Goal: Transaction & Acquisition: Purchase product/service

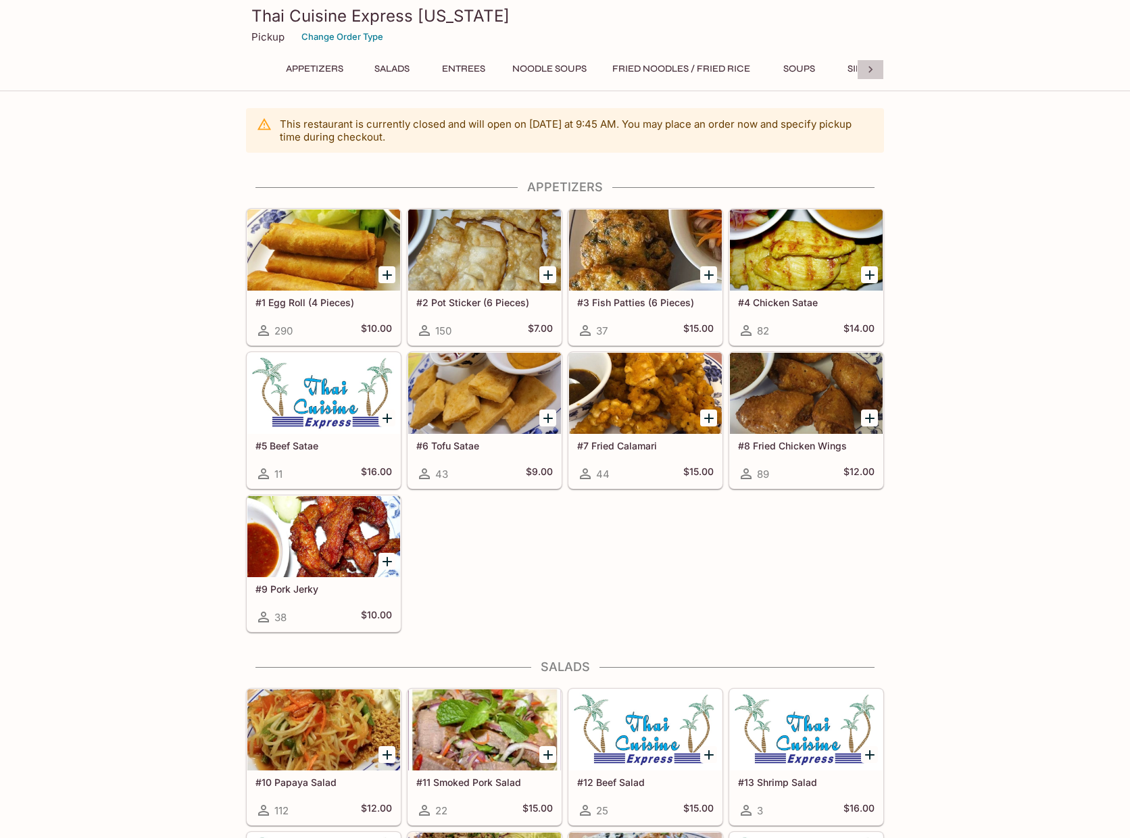
click at [871, 66] on icon at bounding box center [870, 70] width 14 height 14
click at [871, 66] on div "Appetizers Salads Entrees Noodle Soups Fried Noodles / Fried Rice Soups Side Or…" at bounding box center [565, 72] width 638 height 27
click at [829, 70] on button "Catering Menu" at bounding box center [808, 68] width 95 height 19
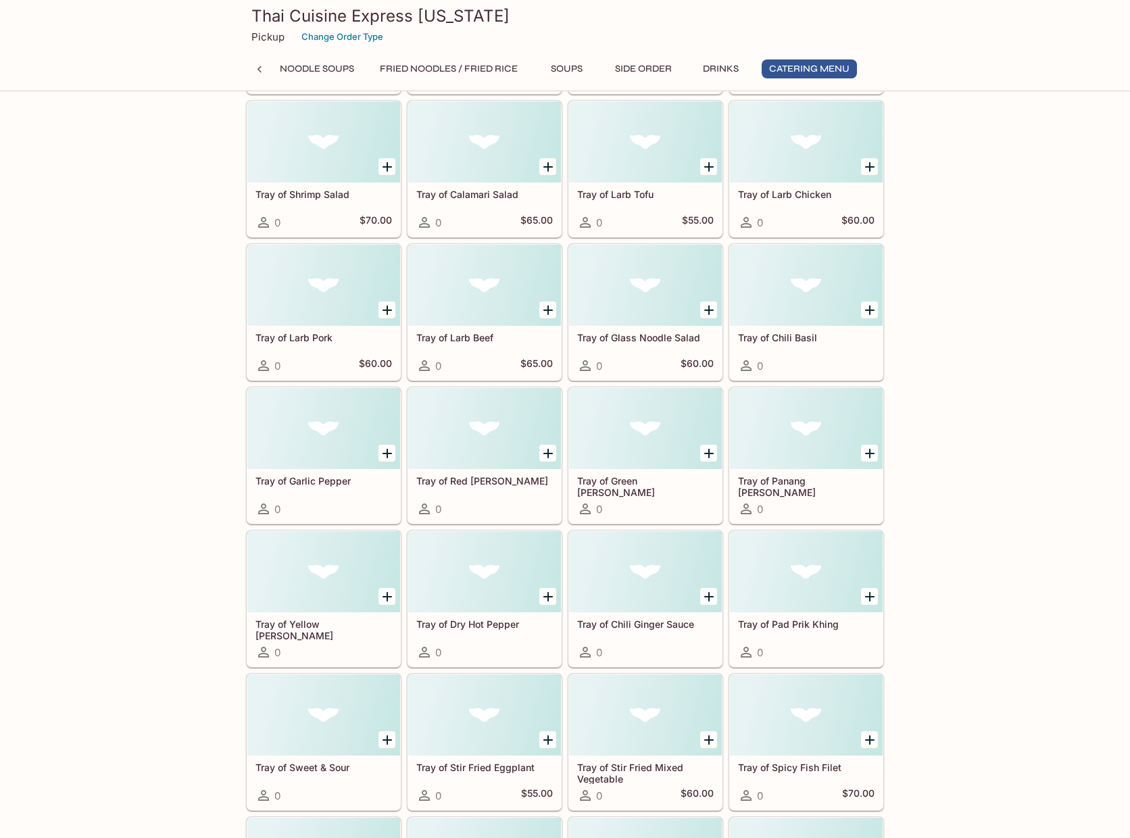
scroll to position [3651, 0]
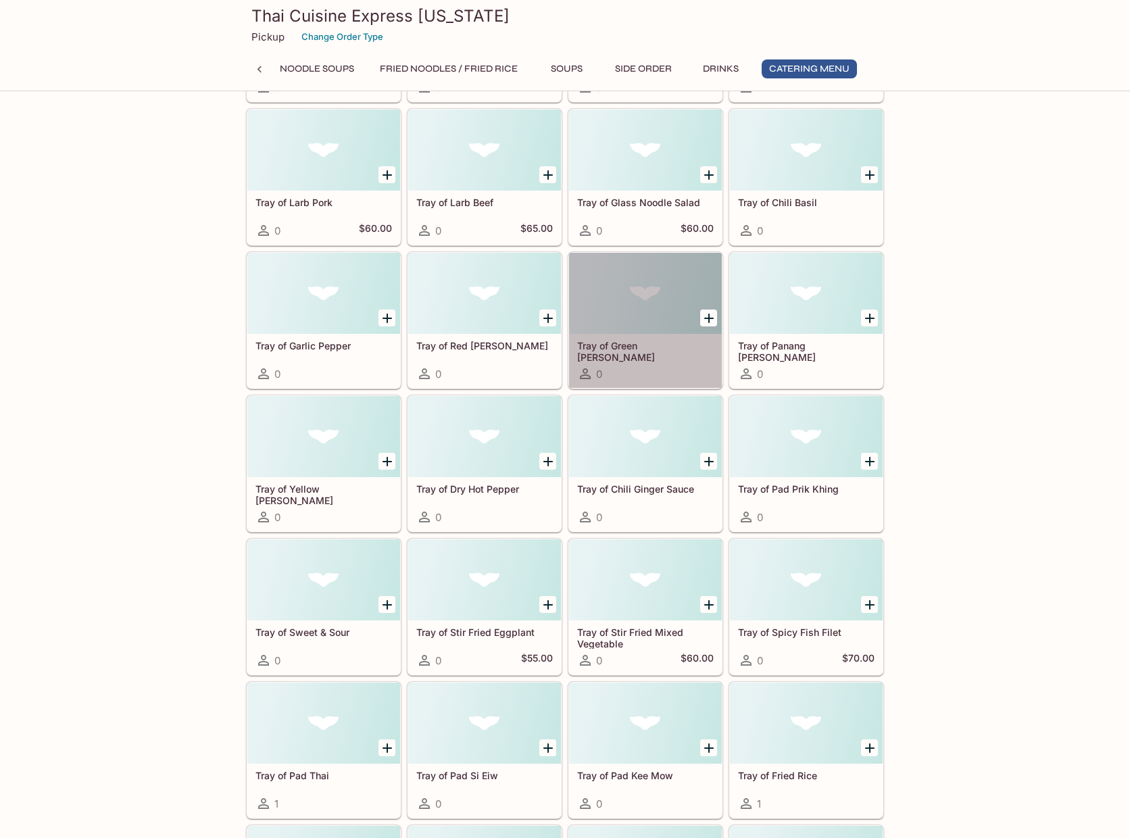
click at [630, 347] on h5 "Tray of Green Curry" at bounding box center [645, 351] width 136 height 22
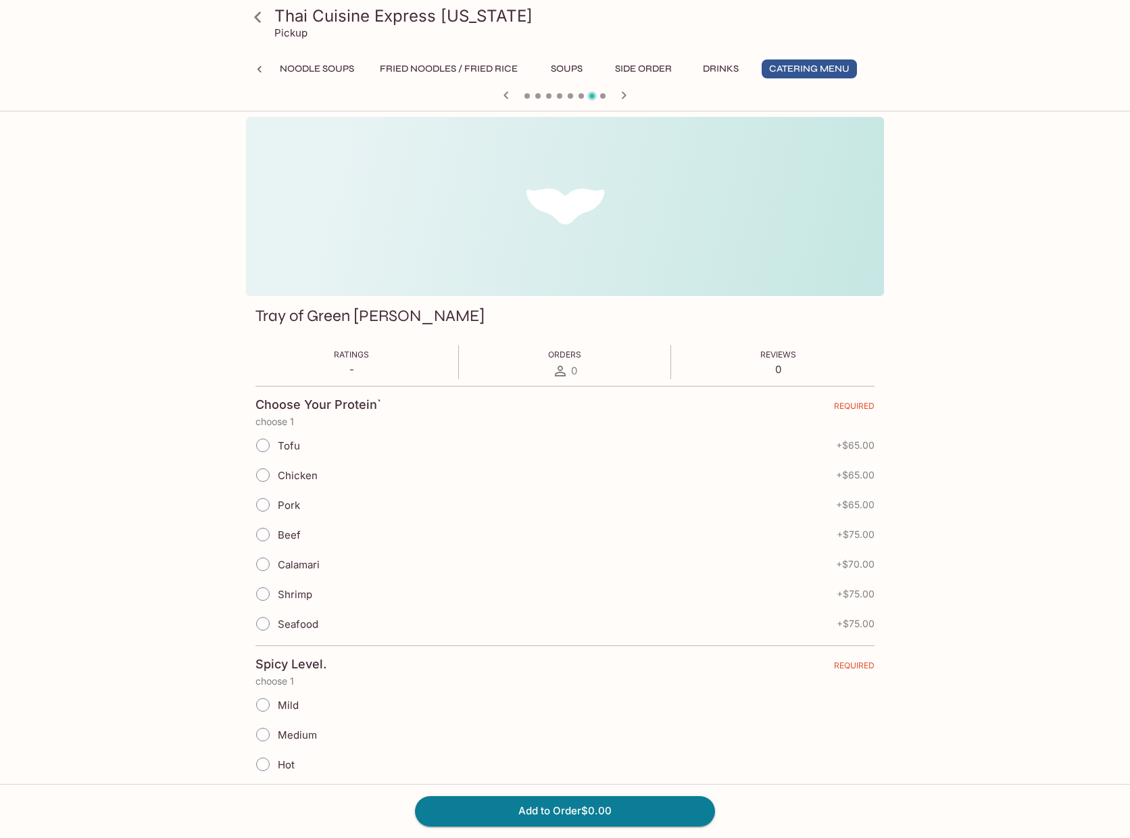
click at [257, 16] on icon at bounding box center [257, 16] width 7 height 11
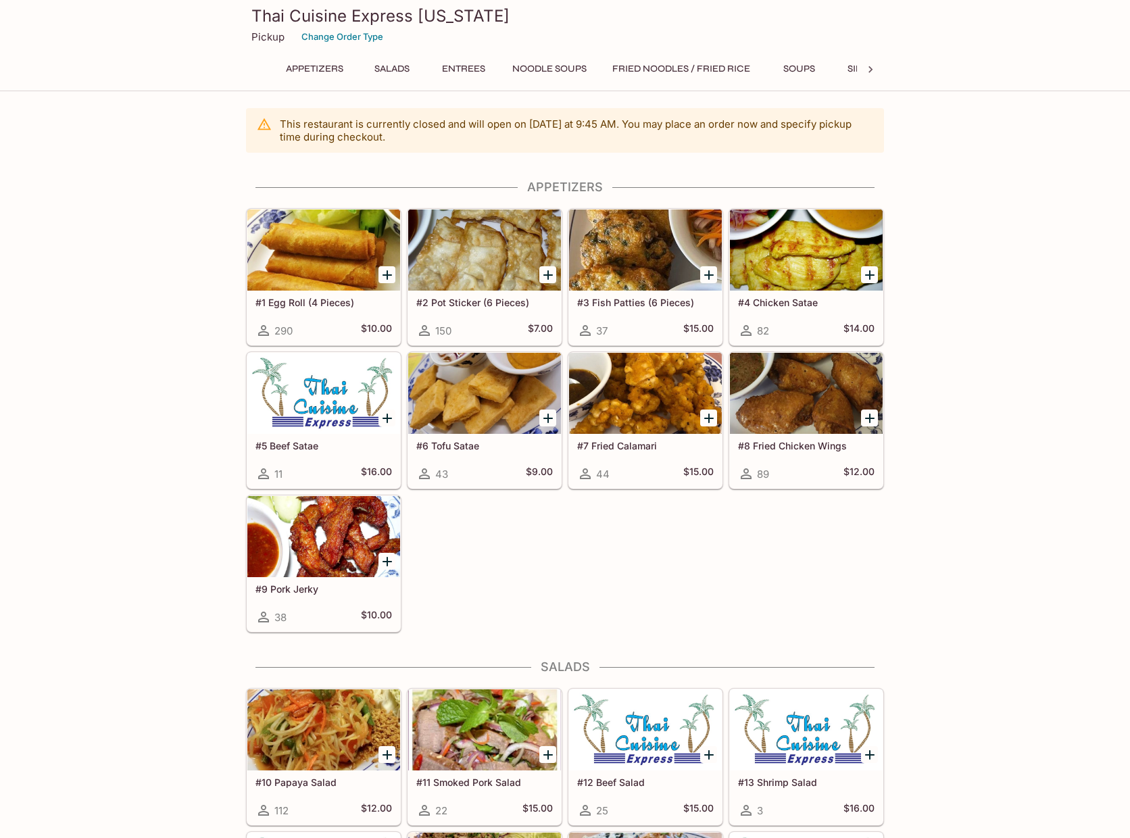
click at [864, 71] on icon at bounding box center [870, 70] width 14 height 14
click at [844, 66] on button "Catering Menu" at bounding box center [808, 68] width 95 height 19
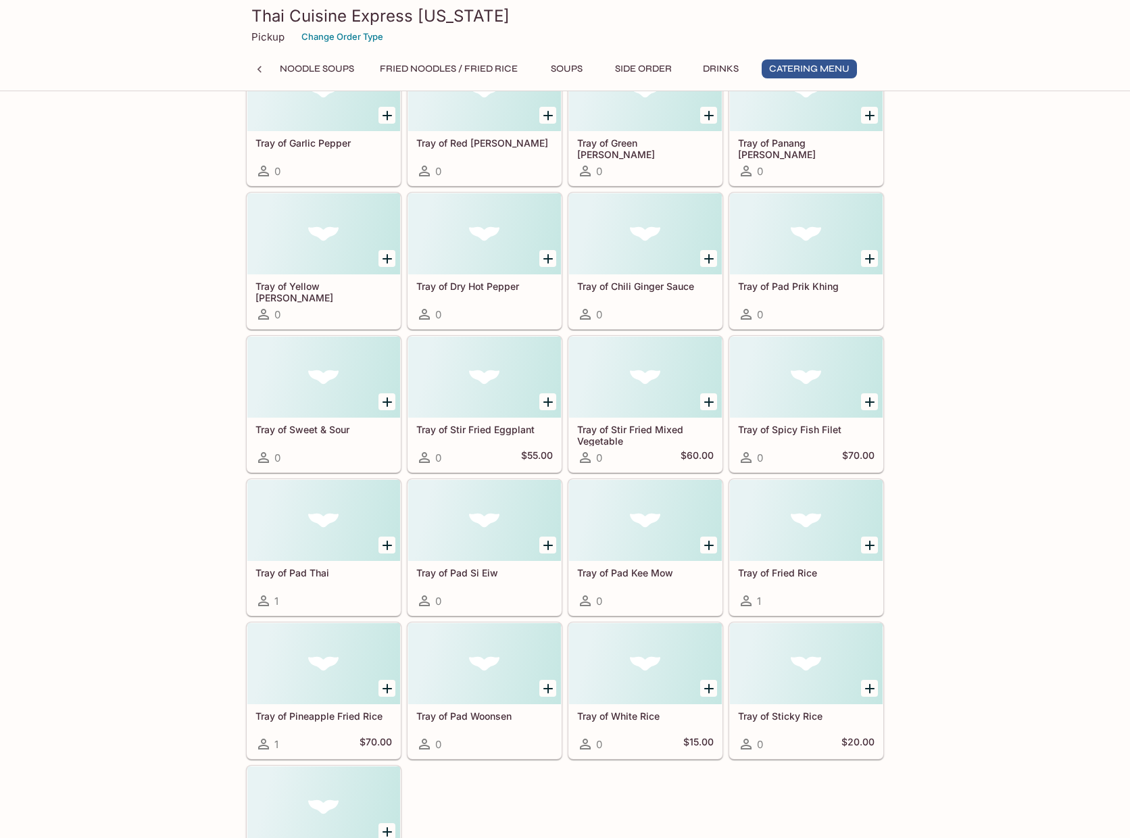
scroll to position [3918, 0]
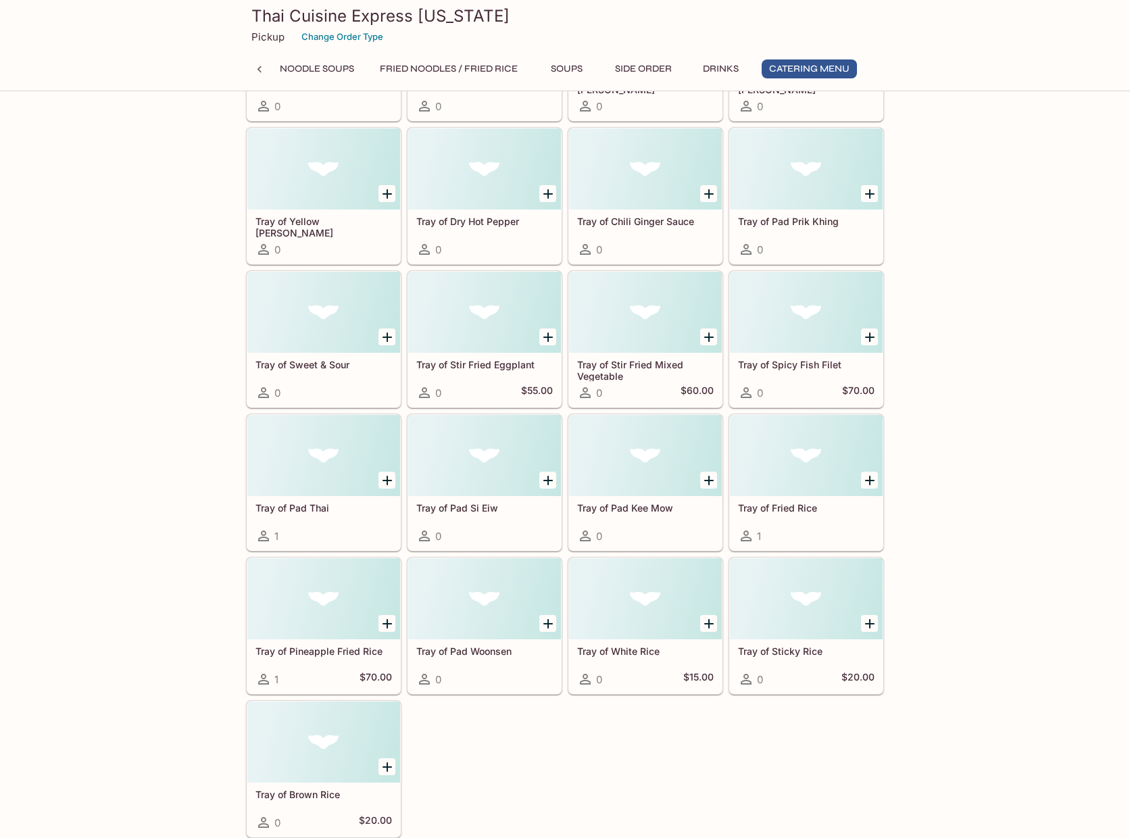
click at [365, 515] on div "Tray of Pad Thai 1" at bounding box center [323, 523] width 153 height 54
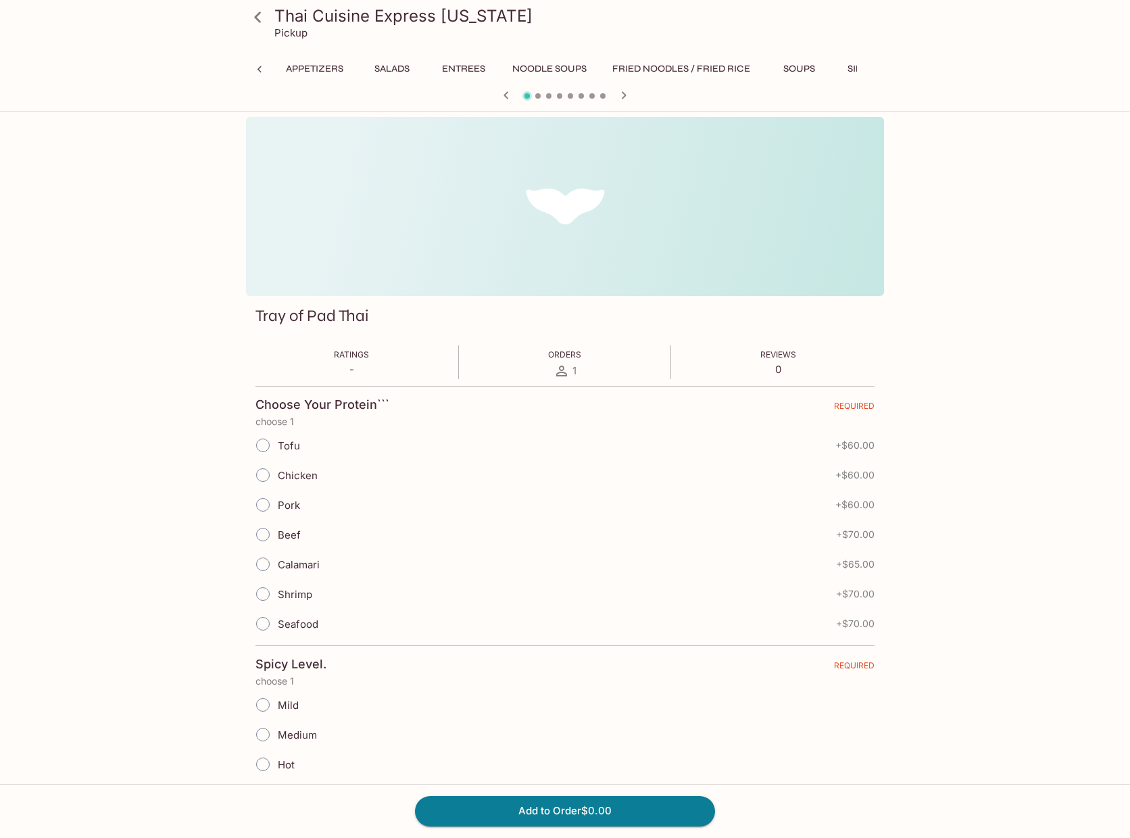
scroll to position [0, 236]
click at [261, 68] on icon at bounding box center [260, 70] width 14 height 14
click at [262, 18] on icon at bounding box center [258, 17] width 24 height 24
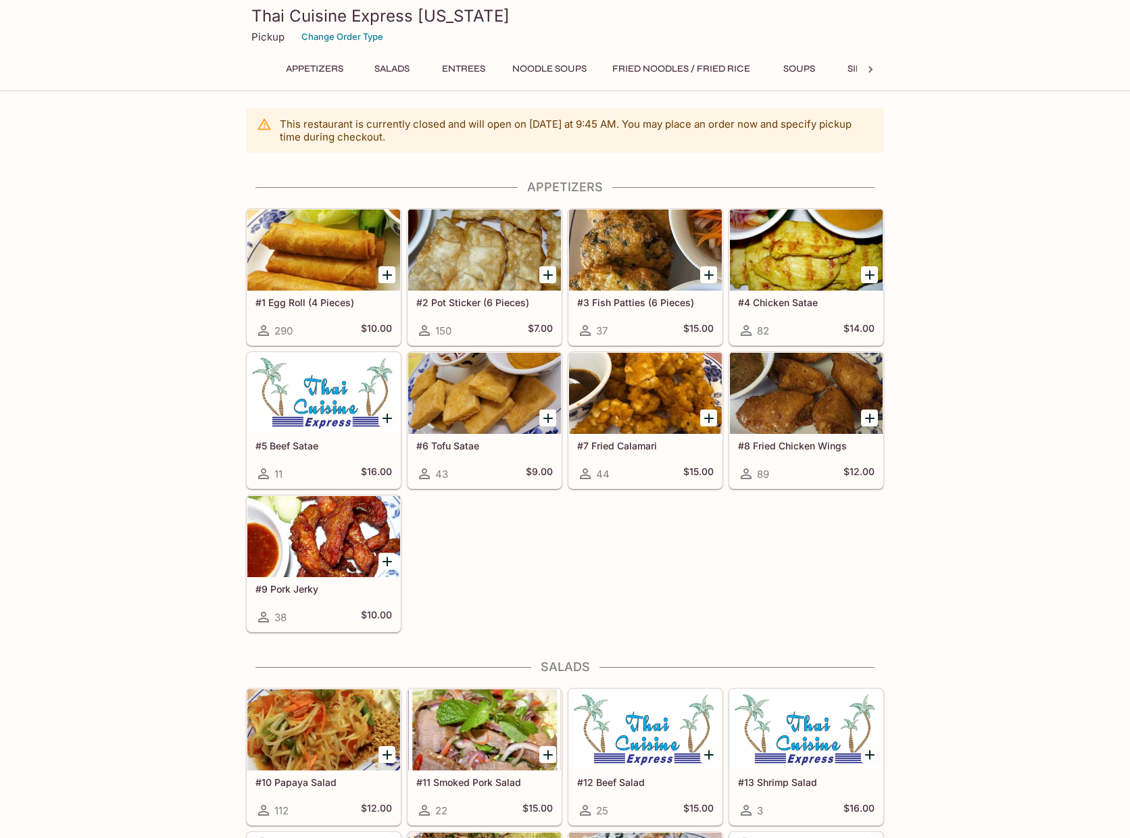
click at [863, 63] on div at bounding box center [870, 69] width 27 height 20
click at [822, 67] on button "Catering Menu" at bounding box center [808, 68] width 95 height 19
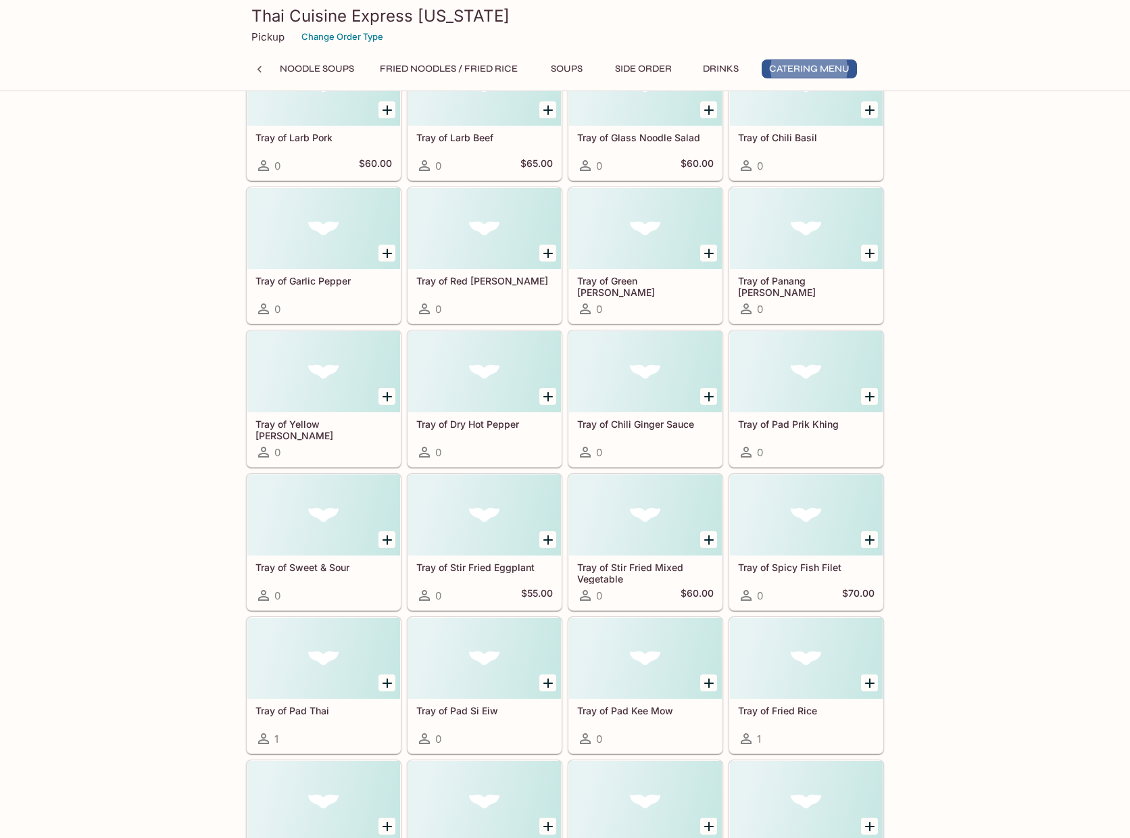
scroll to position [3918, 0]
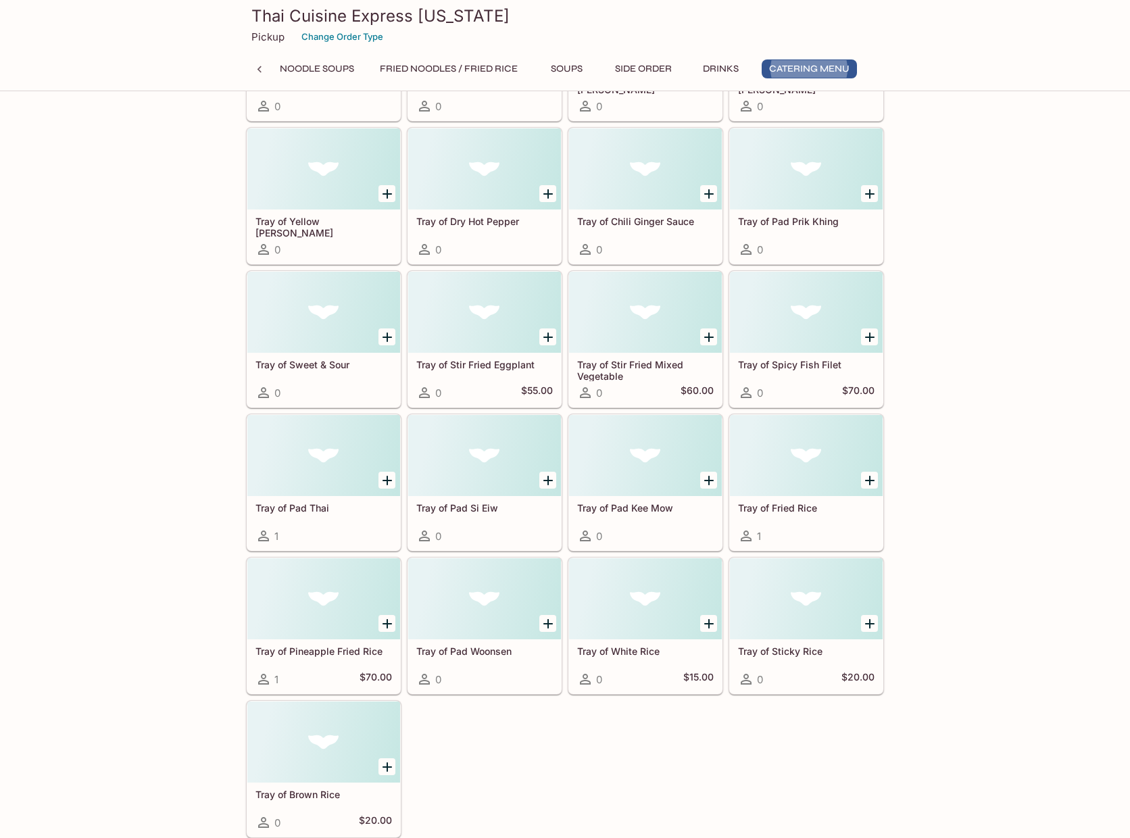
click at [276, 465] on div at bounding box center [323, 455] width 153 height 81
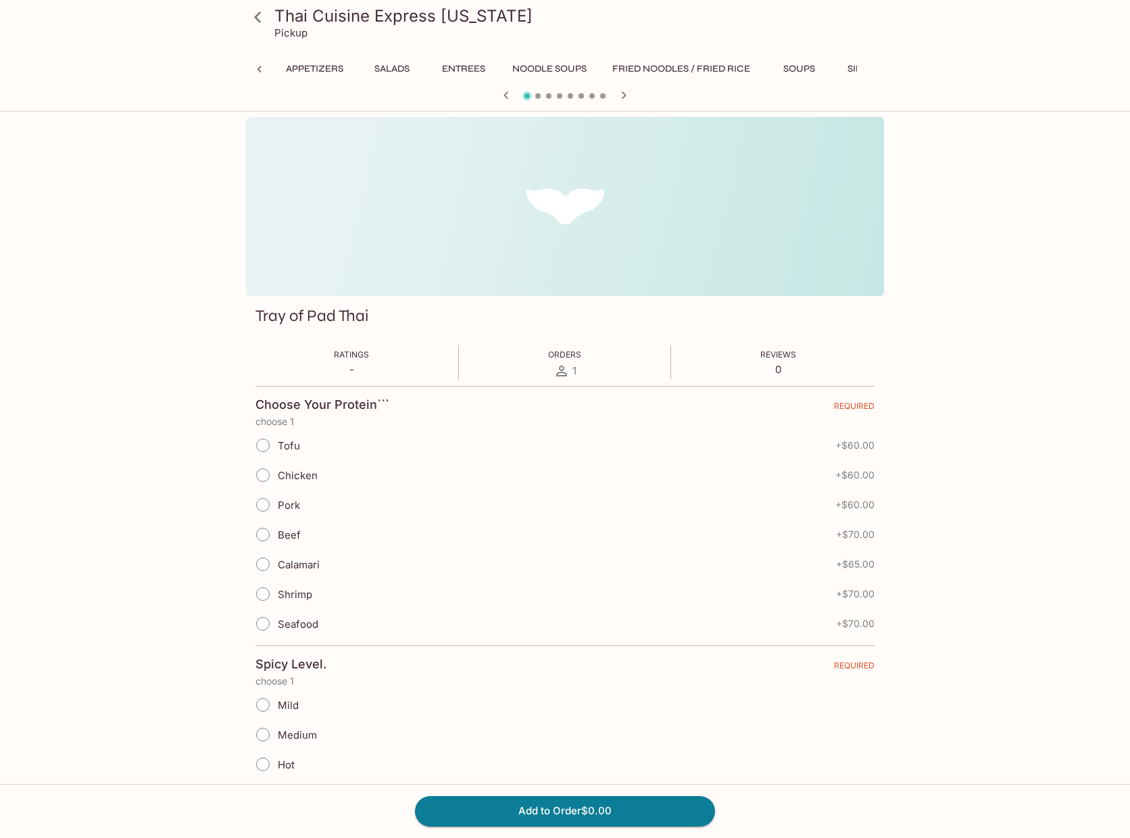
scroll to position [0, 236]
click at [254, 14] on icon at bounding box center [258, 17] width 24 height 24
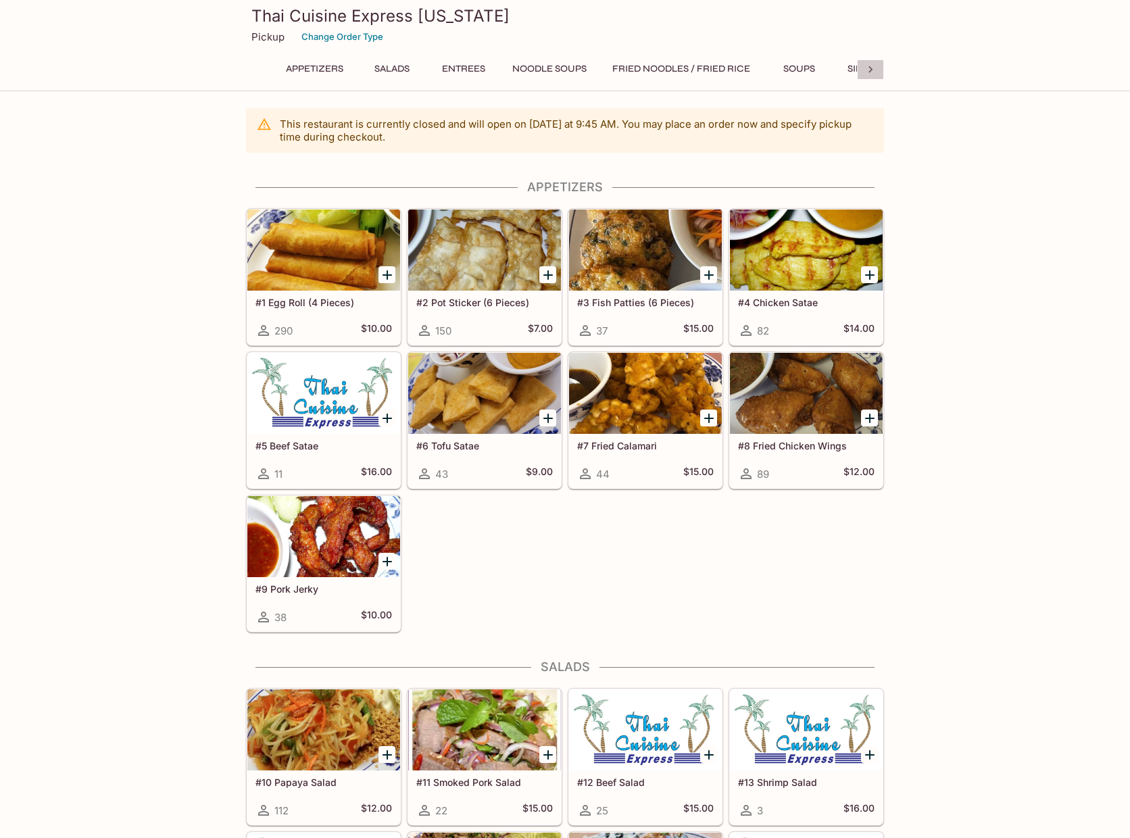
click at [867, 67] on icon at bounding box center [870, 70] width 14 height 14
click at [828, 64] on button "Catering Menu" at bounding box center [808, 68] width 95 height 19
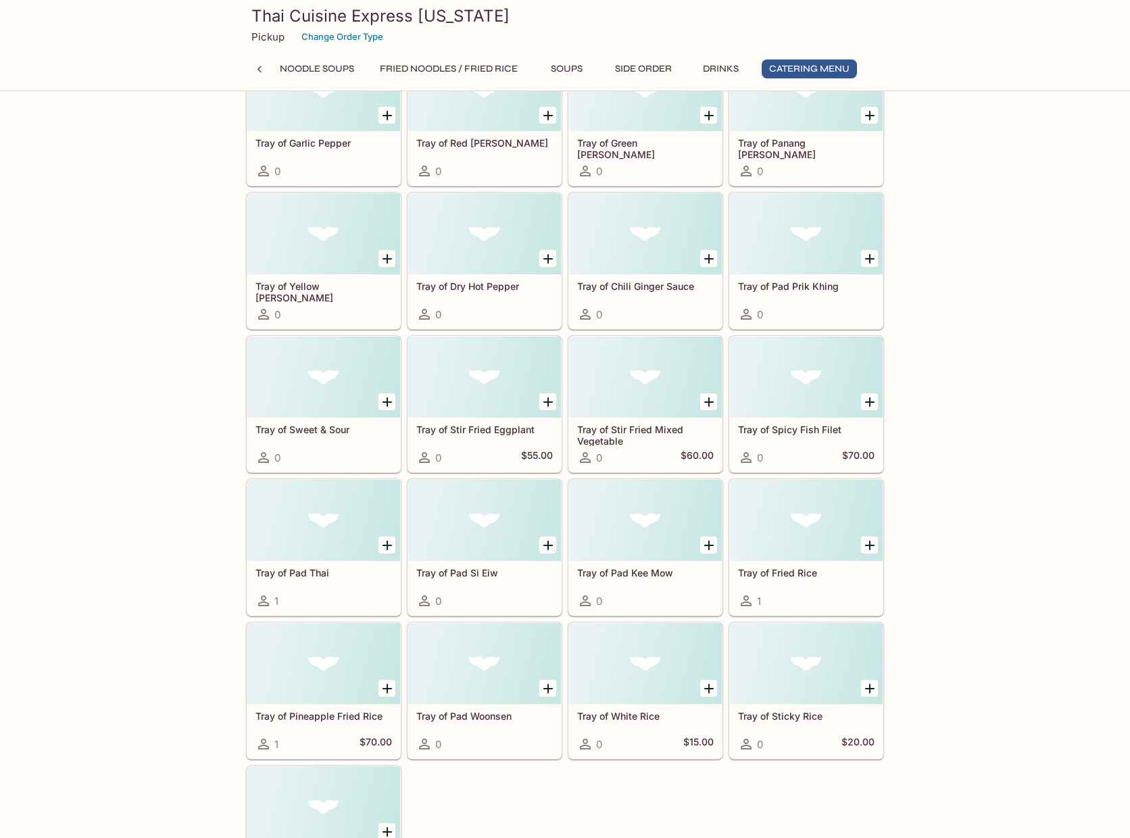
scroll to position [3918, 0]
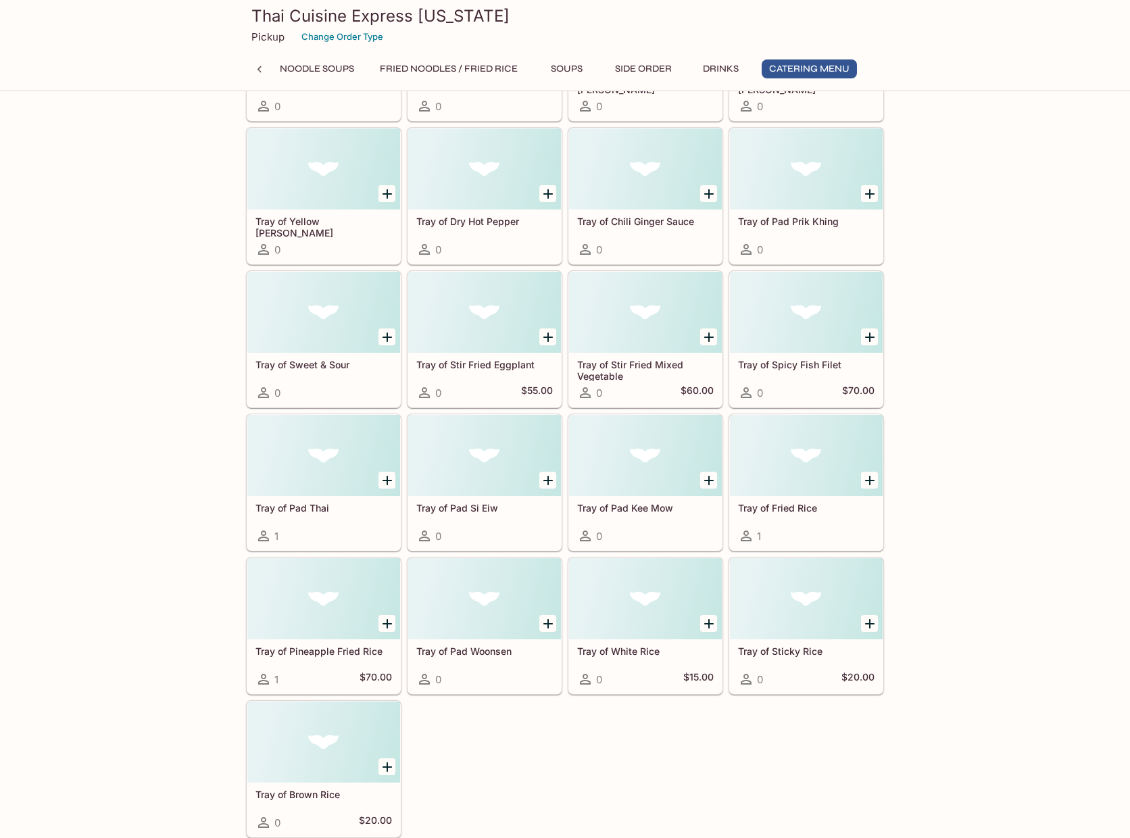
click at [283, 486] on div at bounding box center [323, 455] width 153 height 81
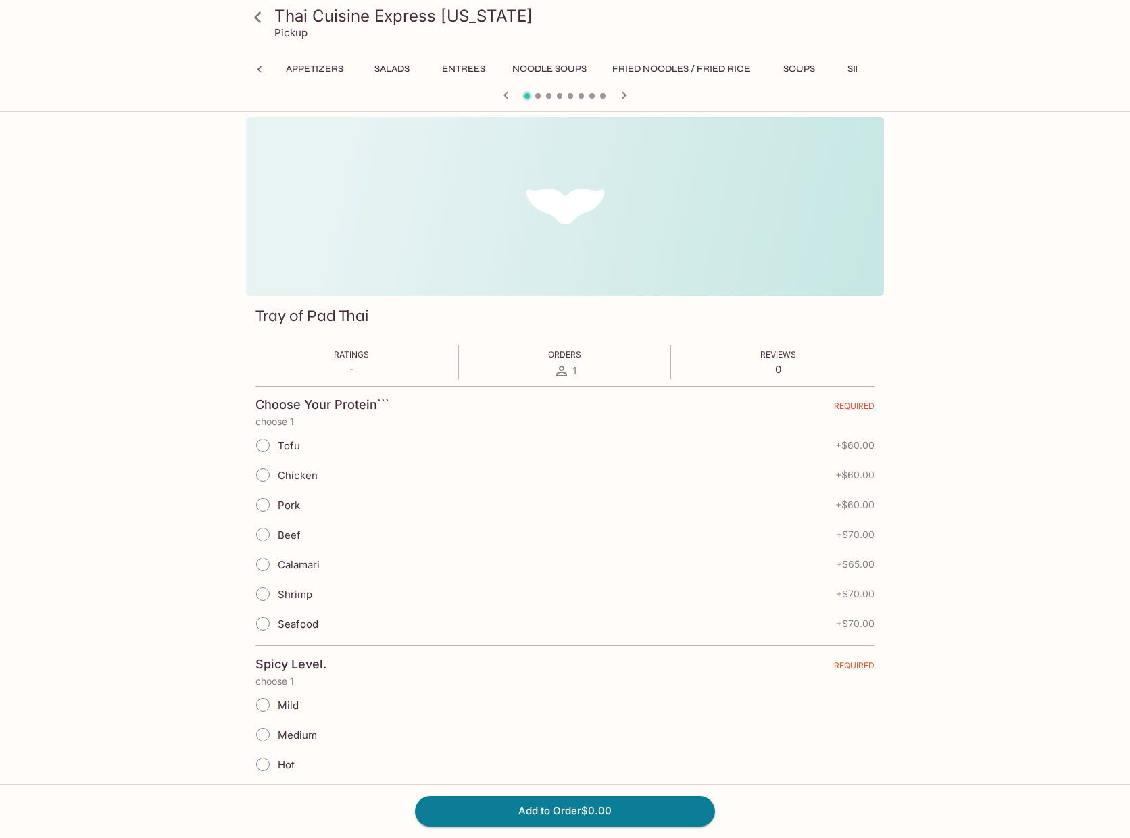
scroll to position [0, 236]
click at [257, 12] on icon at bounding box center [258, 17] width 24 height 24
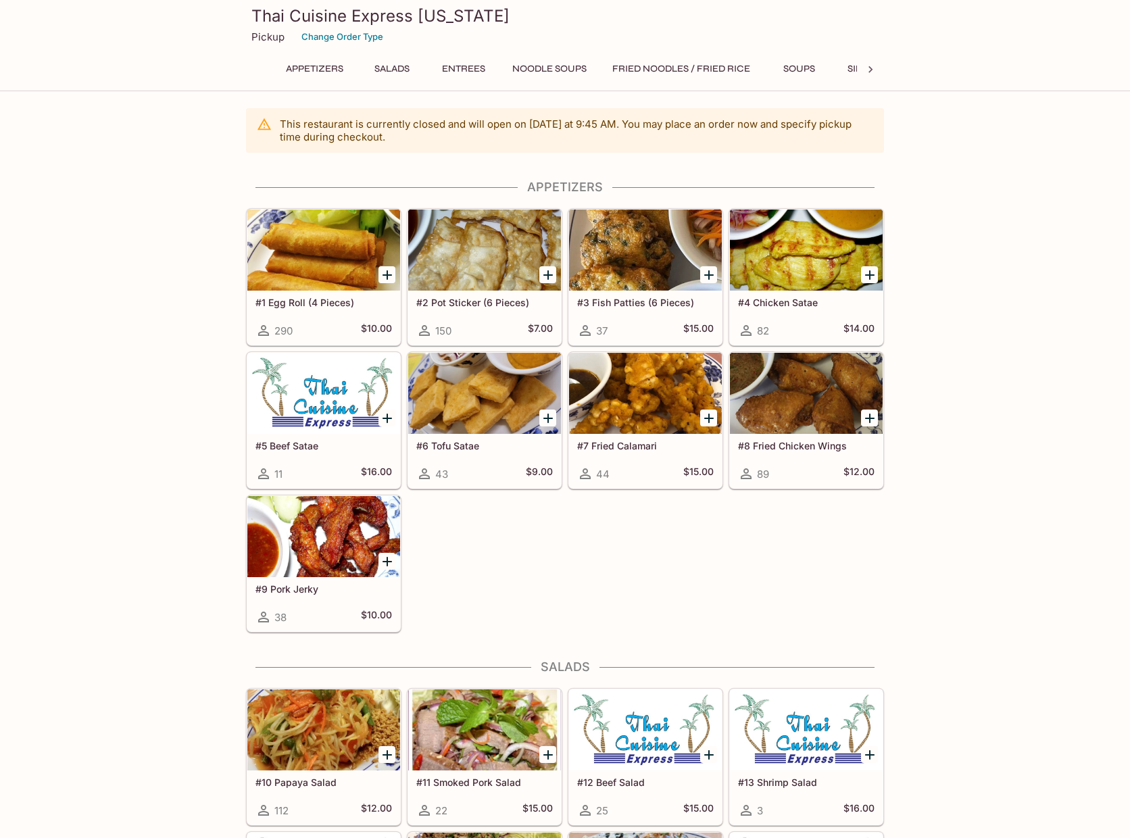
click at [867, 67] on icon at bounding box center [870, 70] width 14 height 14
click at [839, 68] on button "Catering Menu" at bounding box center [808, 68] width 95 height 19
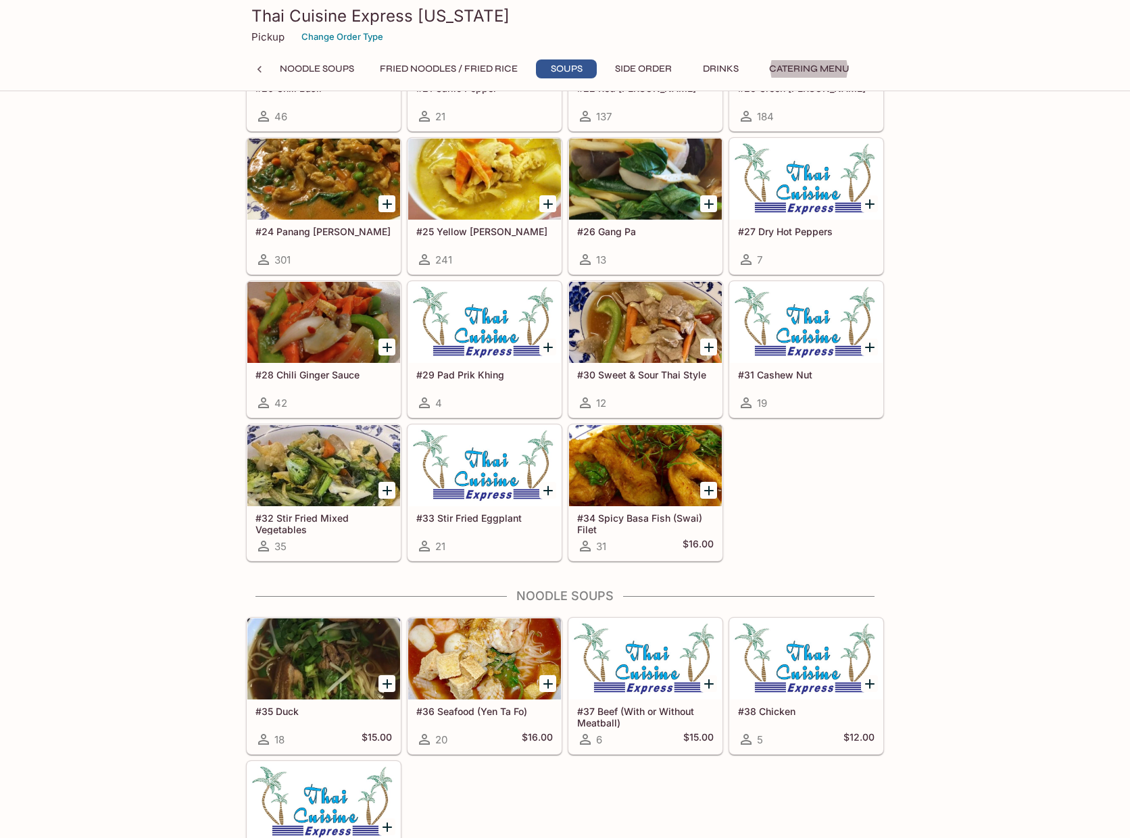
scroll to position [3043, 0]
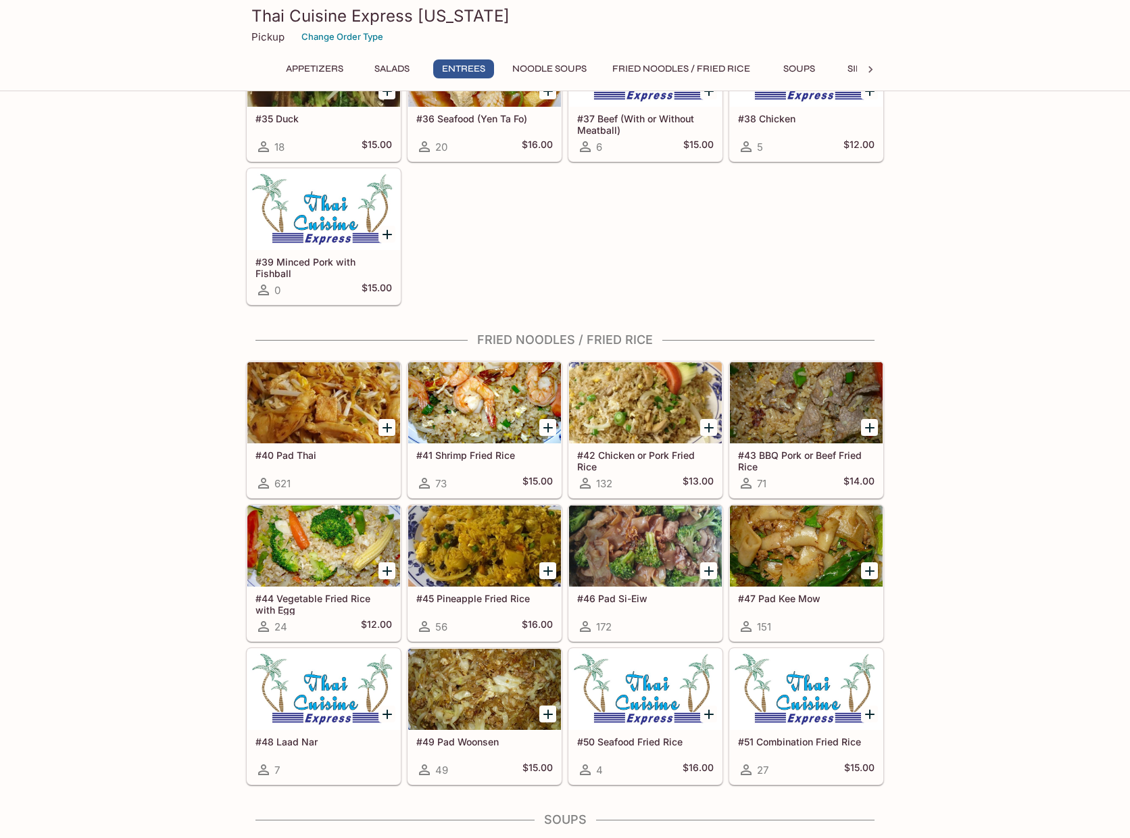
scroll to position [1420, 0]
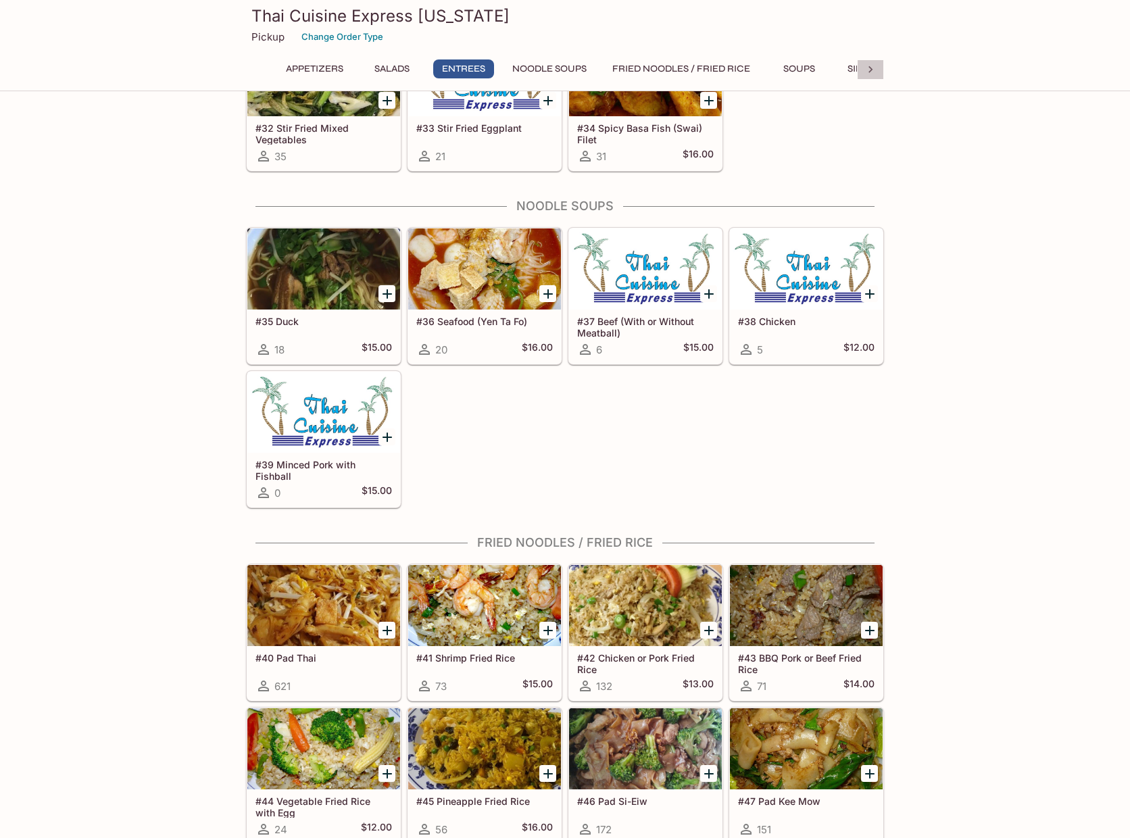
click at [874, 70] on icon at bounding box center [870, 70] width 14 height 14
click at [842, 64] on button "Catering Menu" at bounding box center [808, 68] width 95 height 19
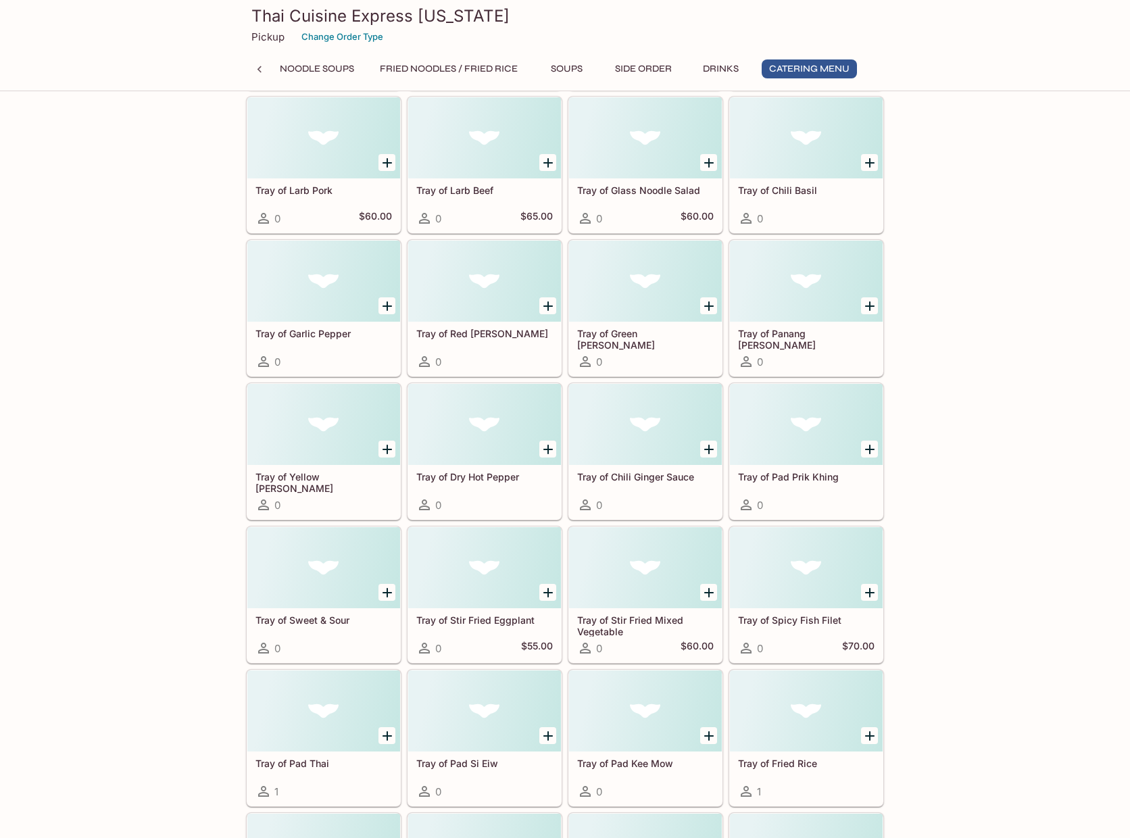
scroll to position [3716, 0]
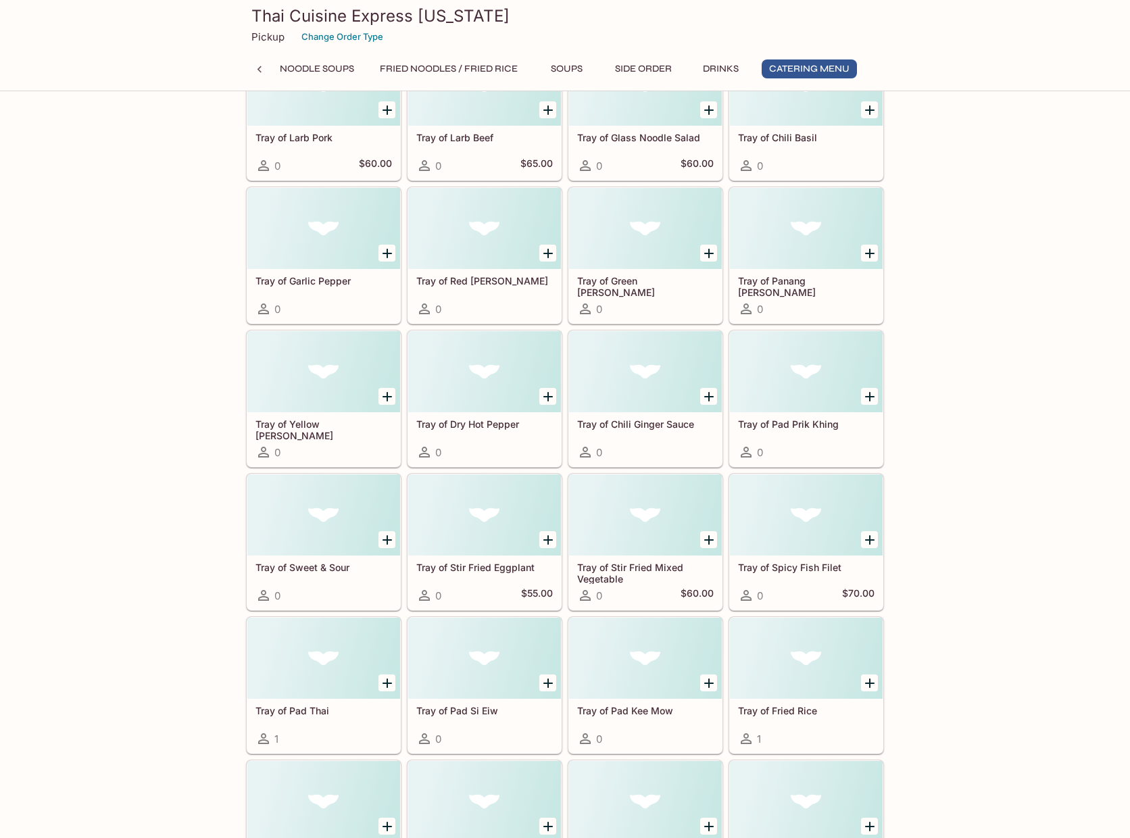
click at [777, 245] on div at bounding box center [806, 228] width 153 height 81
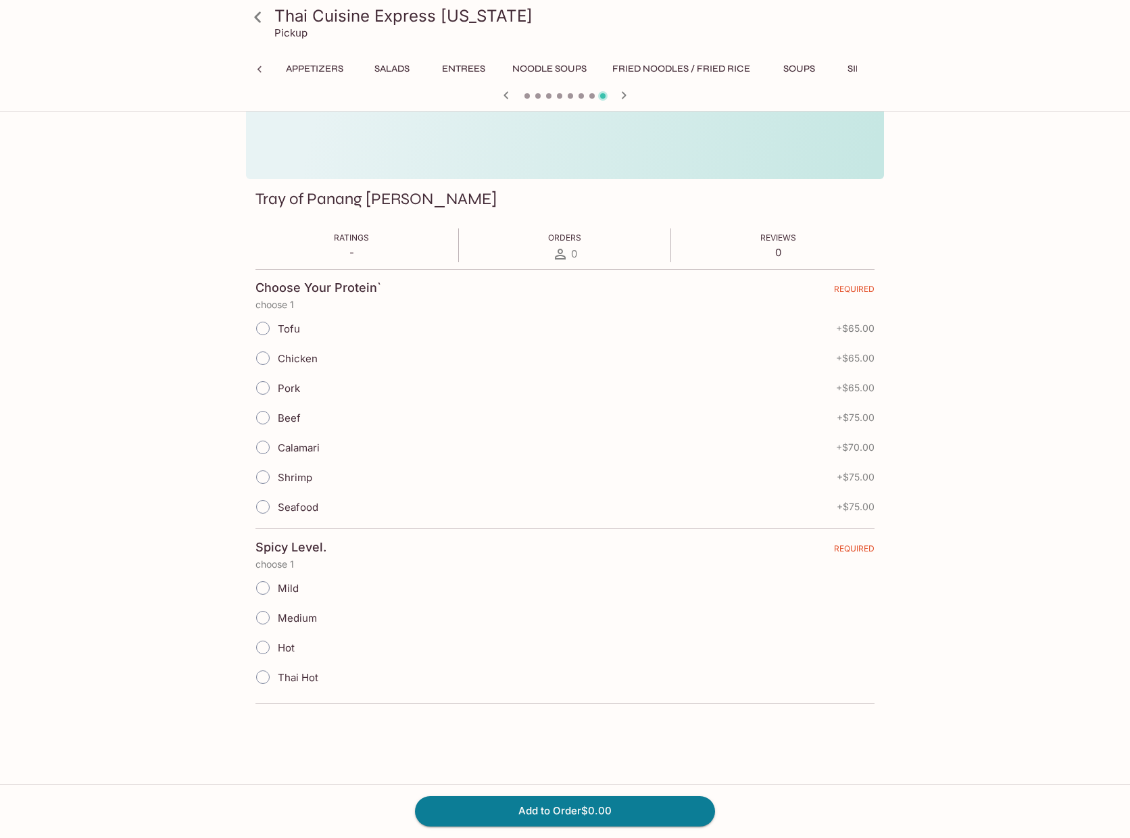
scroll to position [0, 236]
